Goal: Information Seeking & Learning: Check status

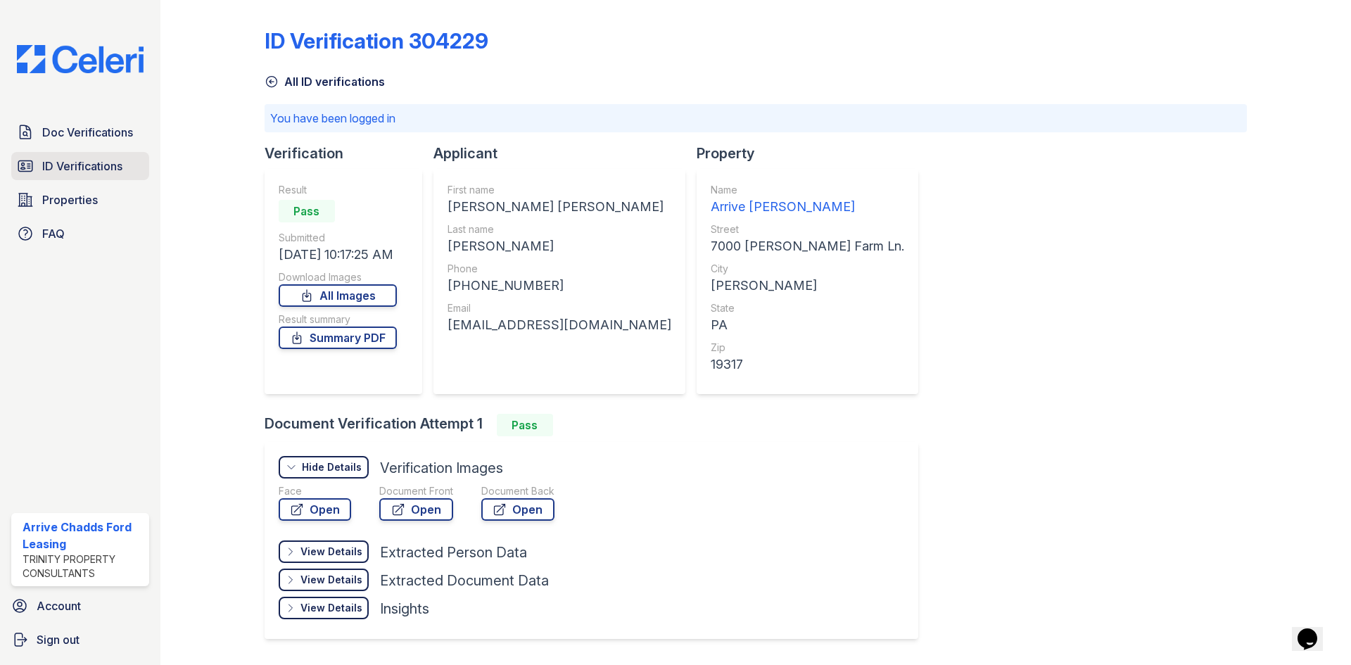
click at [93, 169] on span "ID Verifications" at bounding box center [82, 166] width 80 height 17
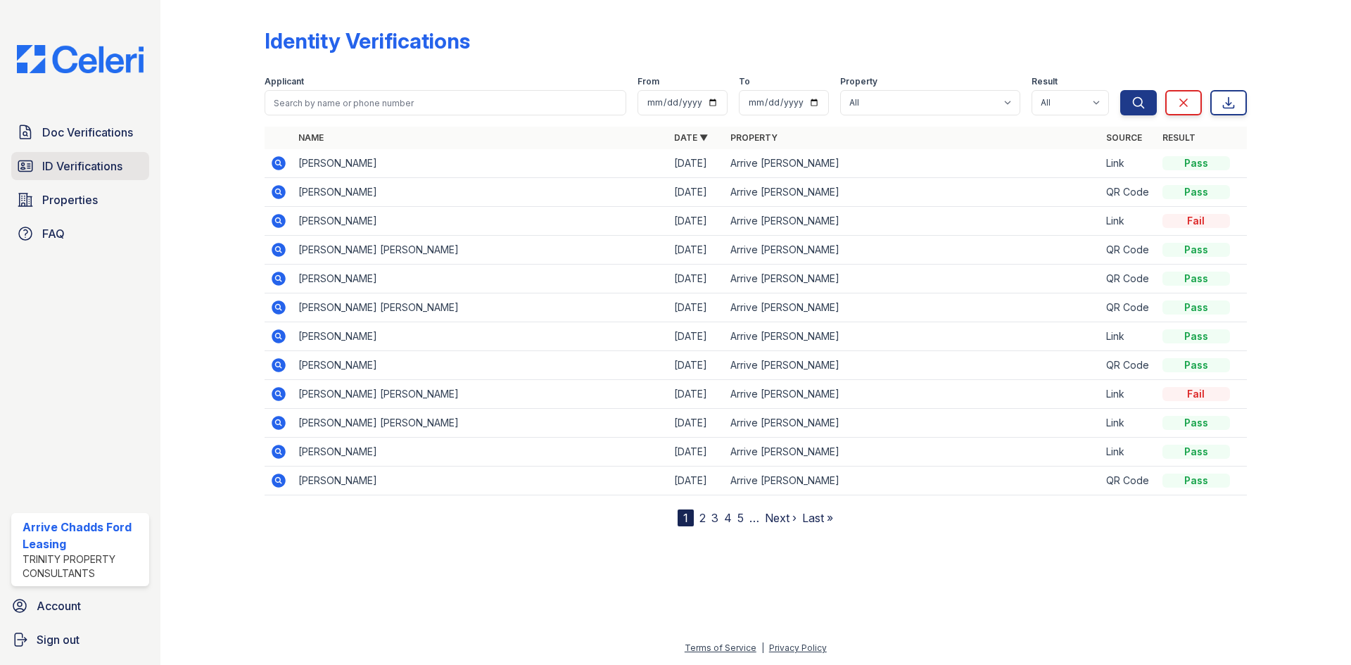
click at [44, 179] on link "ID Verifications" at bounding box center [80, 166] width 138 height 28
click at [48, 170] on span "ID Verifications" at bounding box center [82, 166] width 80 height 17
click at [98, 169] on span "ID Verifications" at bounding box center [82, 166] width 80 height 17
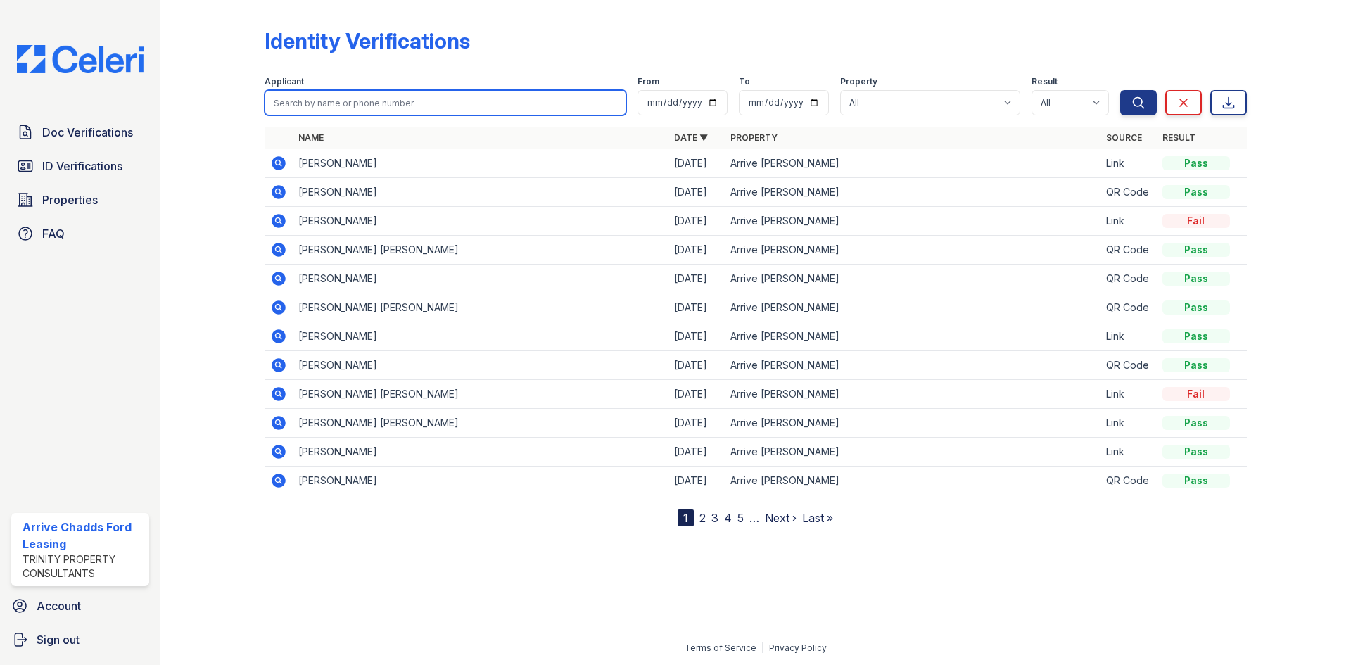
click at [438, 107] on input "search" at bounding box center [445, 102] width 362 height 25
type input "anthony delVacchio"
click at [1120, 90] on button "Search" at bounding box center [1138, 102] width 37 height 25
click at [770, 60] on div "Identity Verifications" at bounding box center [755, 46] width 982 height 37
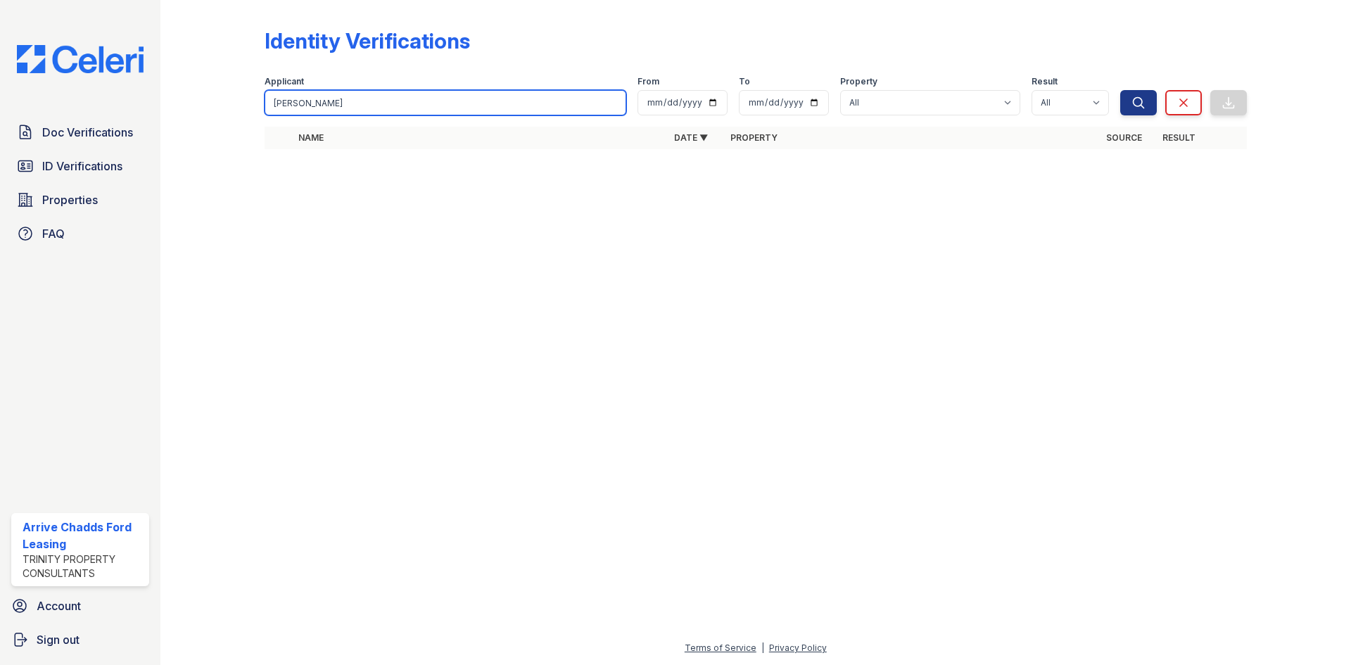
drag, startPoint x: 421, startPoint y: 103, endPoint x: 184, endPoint y: 84, distance: 238.5
click at [184, 84] on div "Identity Verifications Filter Applicant anthony delVacchio From To Property All…" at bounding box center [755, 93] width 1145 height 186
click at [378, 106] on input "anthony delVacchio" at bounding box center [445, 102] width 362 height 25
click at [614, 104] on input "anthony delVacchio" at bounding box center [445, 102] width 362 height 25
click at [523, 98] on input "search" at bounding box center [445, 102] width 362 height 25
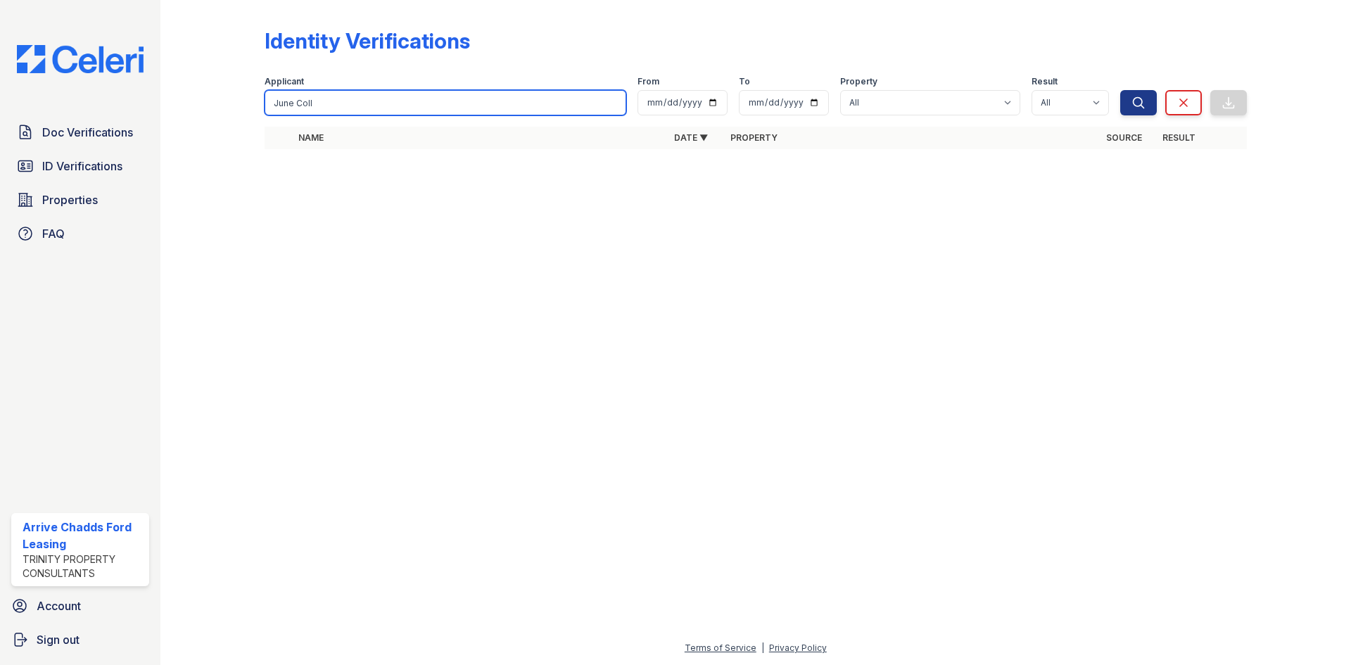
type input "June Coll"
click at [1120, 90] on button "Search" at bounding box center [1138, 102] width 37 height 25
click at [615, 102] on input "June Coll" at bounding box center [445, 102] width 362 height 25
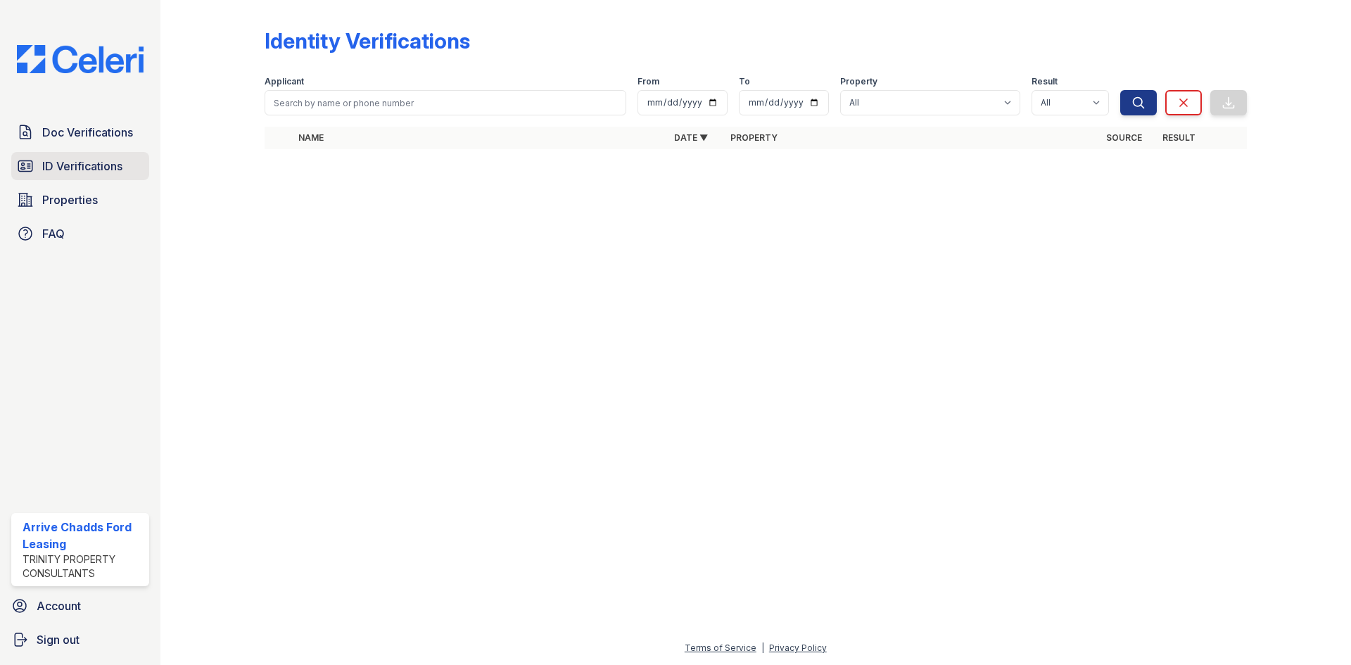
click at [87, 167] on span "ID Verifications" at bounding box center [82, 166] width 80 height 17
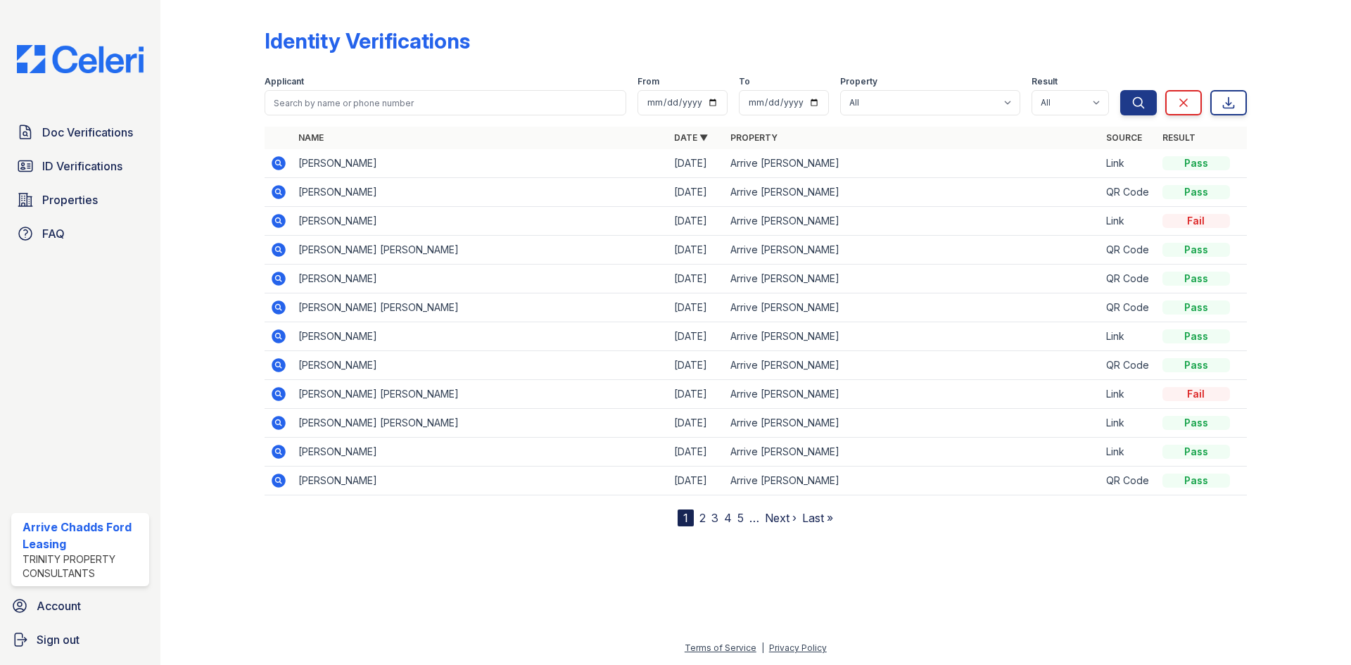
click at [274, 218] on icon at bounding box center [279, 221] width 14 height 14
click at [280, 220] on icon at bounding box center [278, 220] width 17 height 17
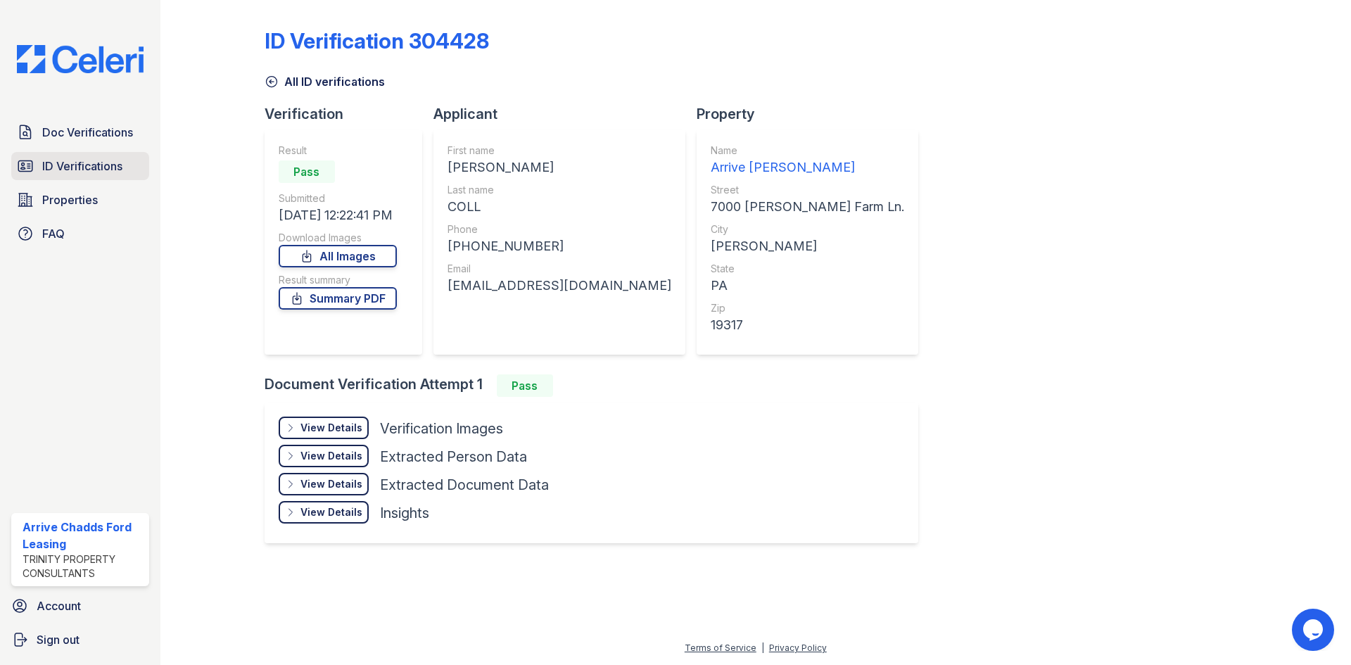
click at [98, 163] on span "ID Verifications" at bounding box center [82, 166] width 80 height 17
